Goal: Task Accomplishment & Management: Use online tool/utility

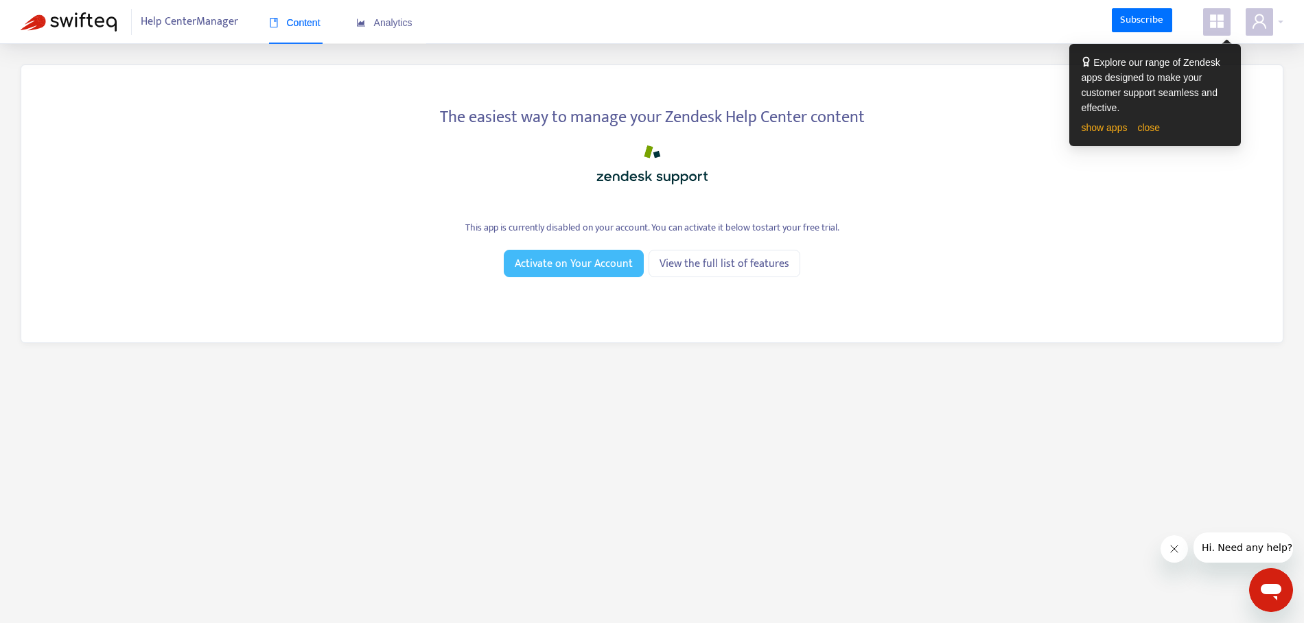
click at [605, 259] on span "Activate on Your Account" at bounding box center [574, 263] width 118 height 17
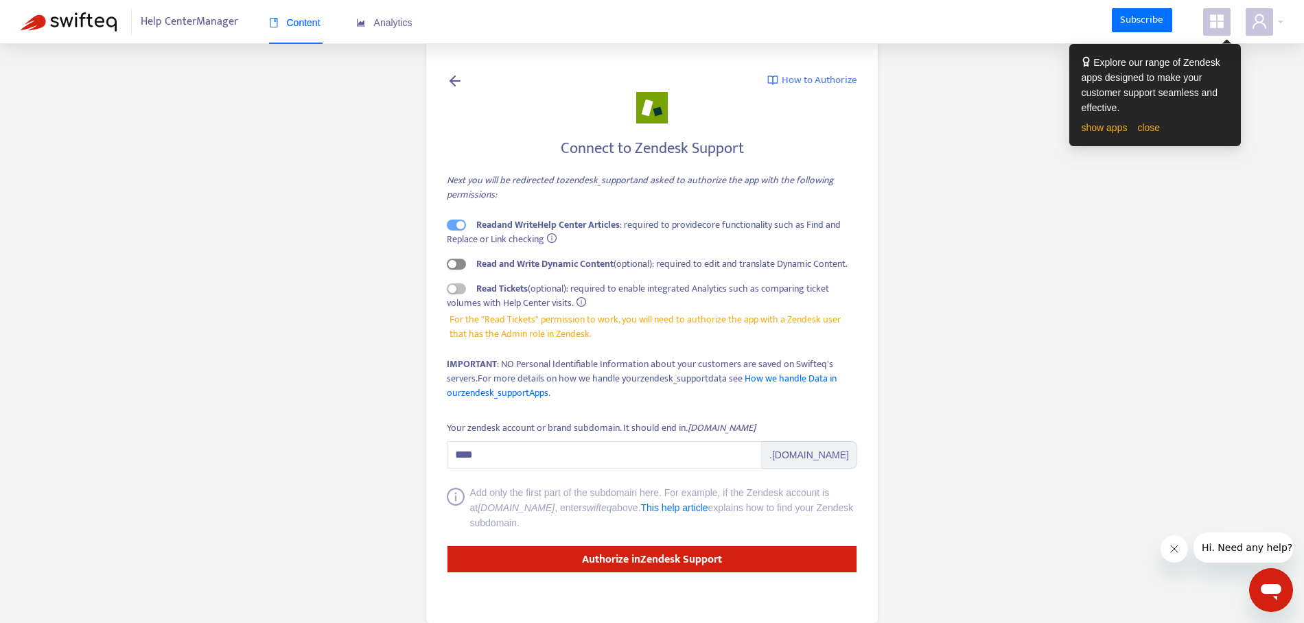
click at [462, 268] on span "button" at bounding box center [456, 264] width 19 height 11
click at [460, 292] on span "button" at bounding box center [456, 288] width 19 height 11
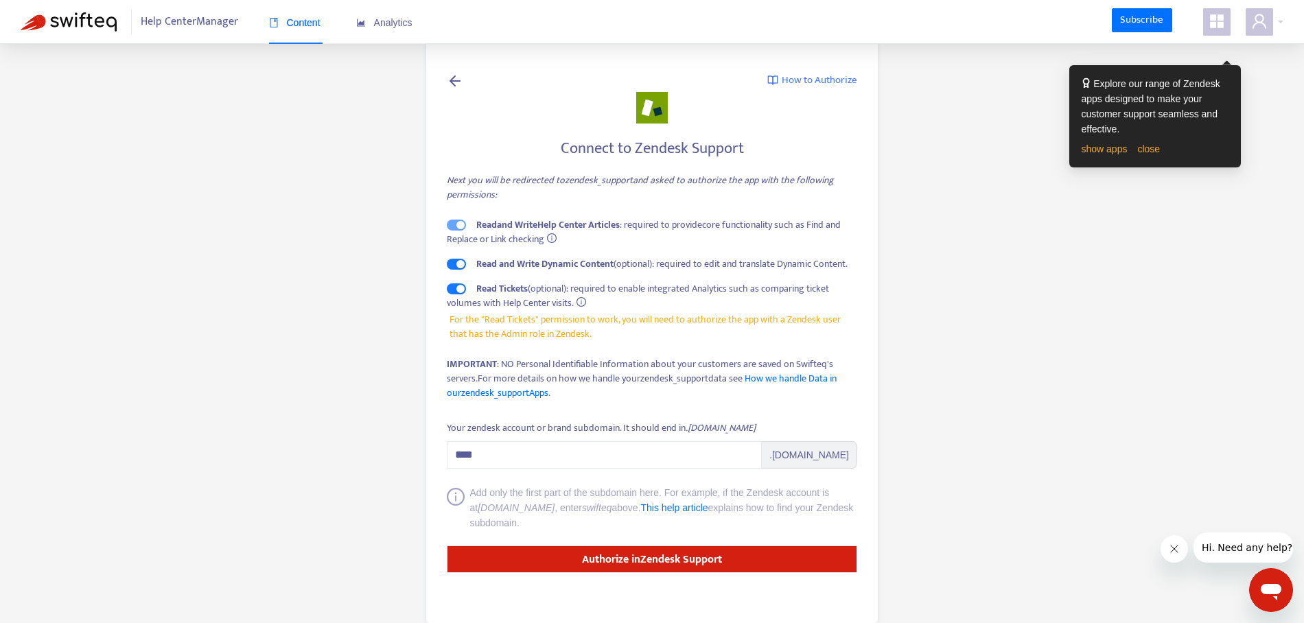
scroll to position [21, 0]
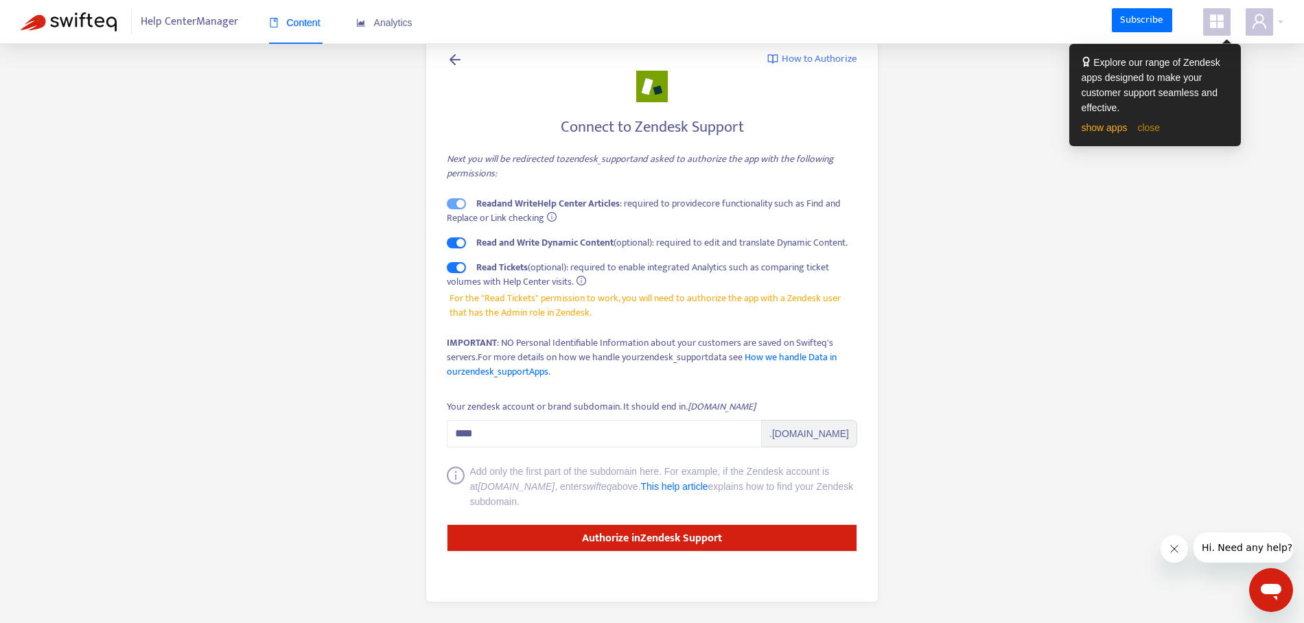
click at [1147, 126] on link "close" at bounding box center [1148, 127] width 23 height 11
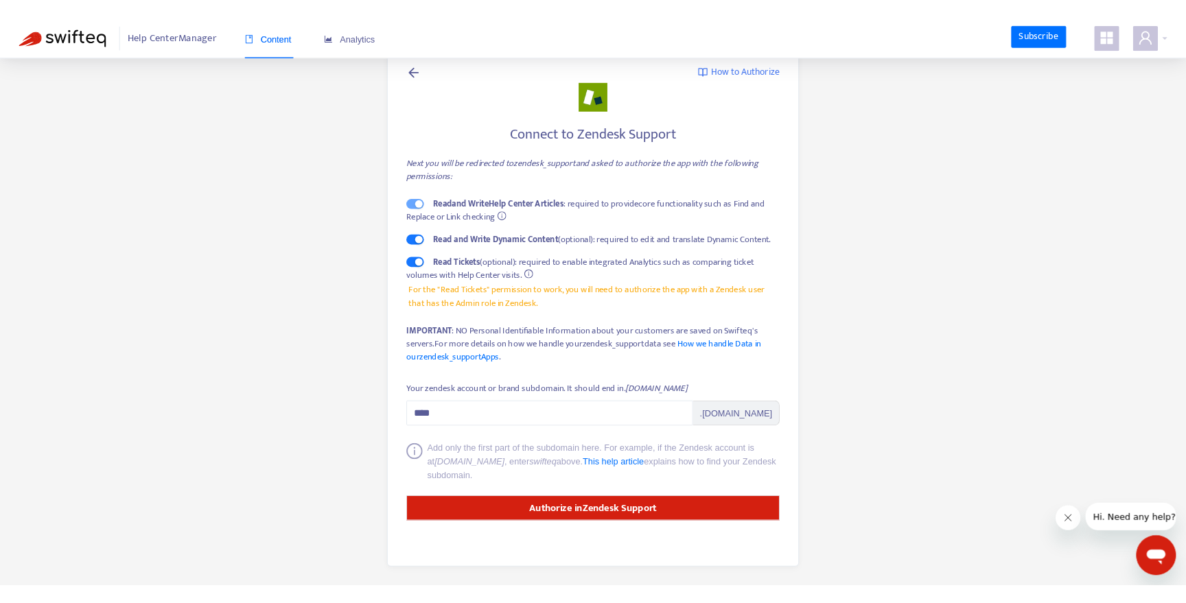
scroll to position [0, 0]
